Goal: Task Accomplishment & Management: Use online tool/utility

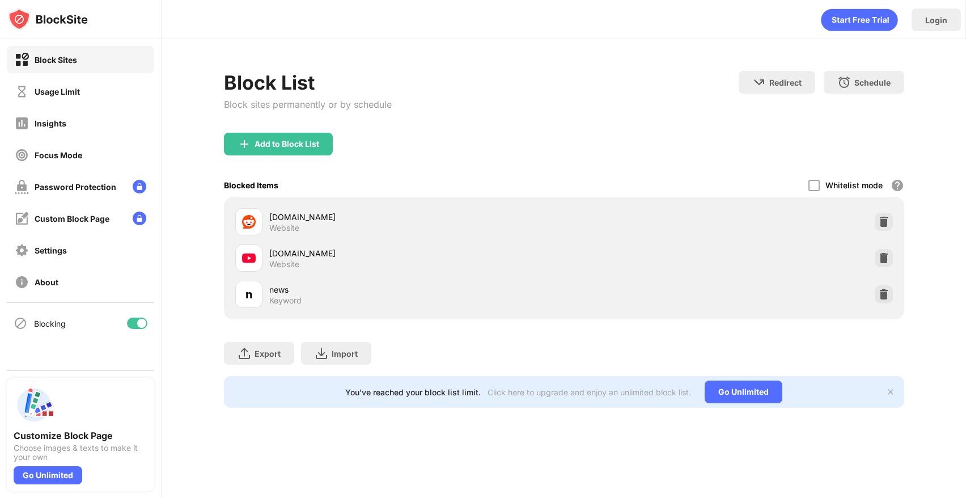
click at [426, 168] on div "Add to Block List" at bounding box center [564, 153] width 680 height 41
click at [812, 180] on div at bounding box center [813, 185] width 11 height 11
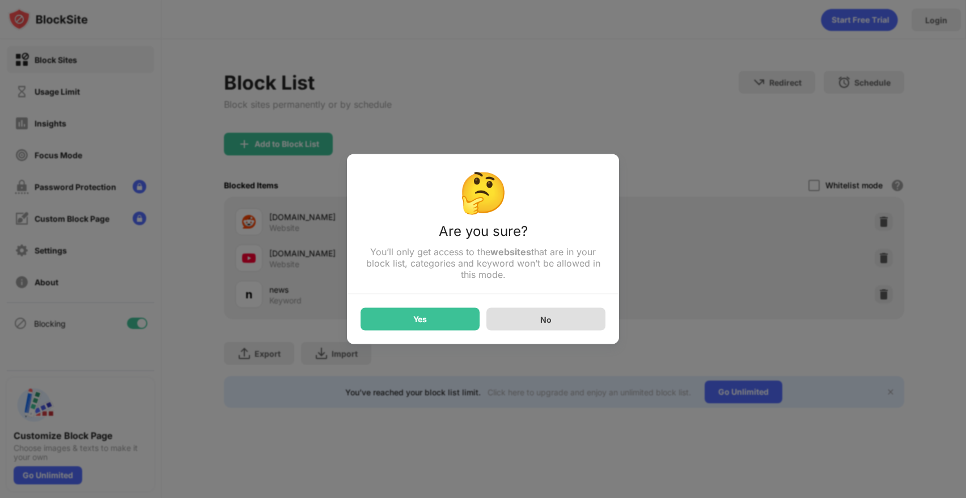
click at [503, 319] on div "No" at bounding box center [545, 319] width 119 height 23
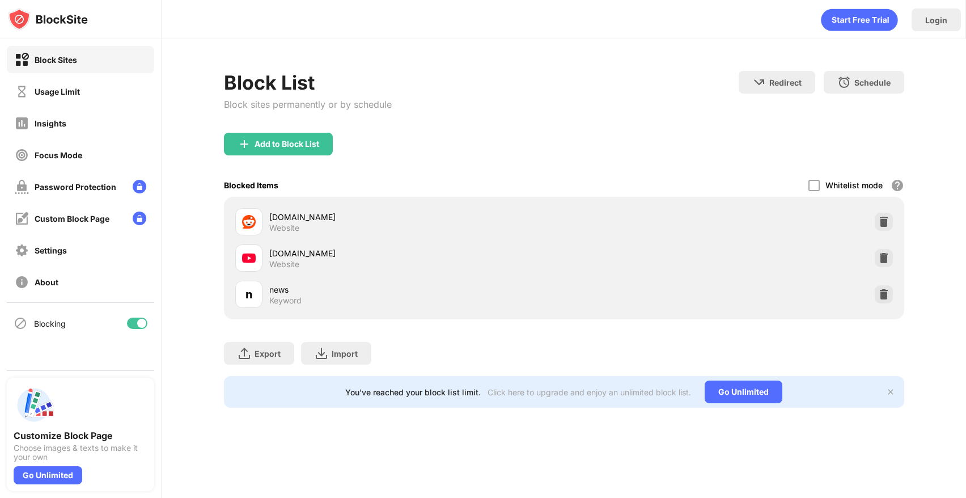
click at [544, 92] on div "Block List Block sites permanently or by schedule Redirect Choose a site to be …" at bounding box center [564, 102] width 680 height 62
